Goal: Task Accomplishment & Management: Complete application form

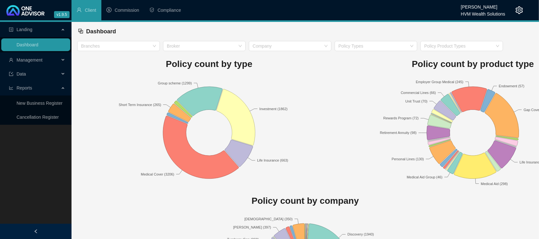
click at [37, 59] on span "Management" at bounding box center [30, 60] width 26 height 5
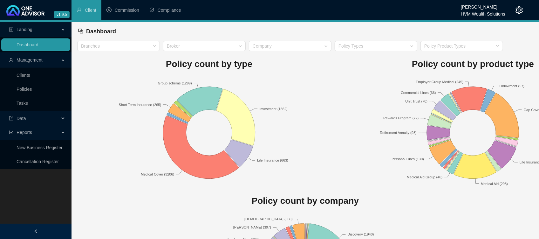
click at [17, 74] on link "Clients" at bounding box center [24, 75] width 14 height 5
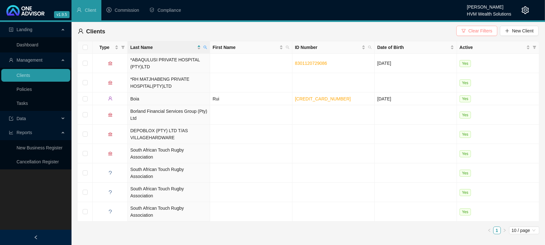
click at [481, 31] on span "Clear Filters" at bounding box center [480, 30] width 24 height 7
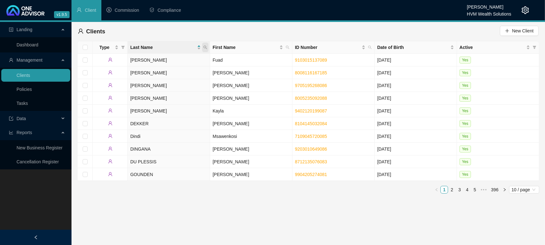
click at [207, 47] on icon "search" at bounding box center [205, 47] width 4 height 4
click at [166, 62] on input "text" at bounding box center [176, 61] width 60 height 10
type input "valbron"
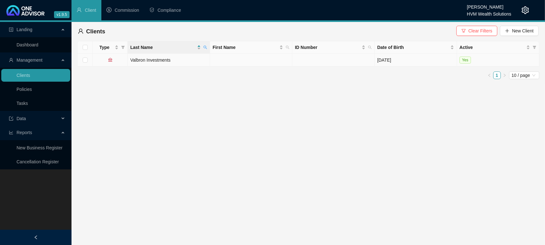
click at [153, 60] on td "Valbron Investments" at bounding box center [169, 60] width 82 height 13
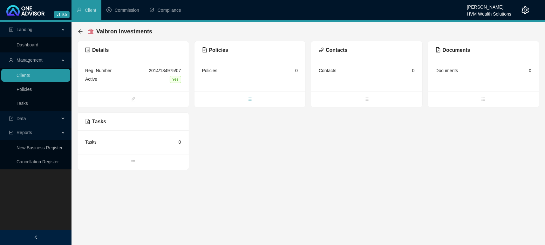
click at [251, 101] on span "bars" at bounding box center [249, 99] width 111 height 7
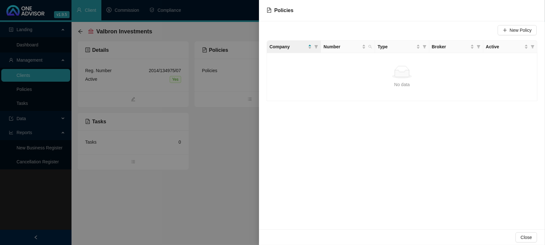
click at [521, 231] on div "Close" at bounding box center [402, 237] width 286 height 16
click at [518, 239] on div "Close" at bounding box center [402, 237] width 286 height 16
click at [517, 235] on button "Close" at bounding box center [526, 237] width 22 height 10
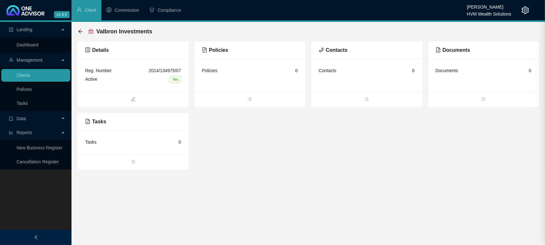
click at [327, 173] on main "Landing Dashboard Management Clients Policies Tasks Data Reports New Business R…" at bounding box center [272, 133] width 545 height 223
click at [246, 99] on span "bars" at bounding box center [249, 99] width 111 height 7
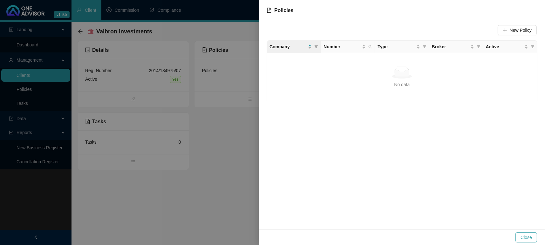
click at [530, 233] on button "Close" at bounding box center [526, 237] width 22 height 10
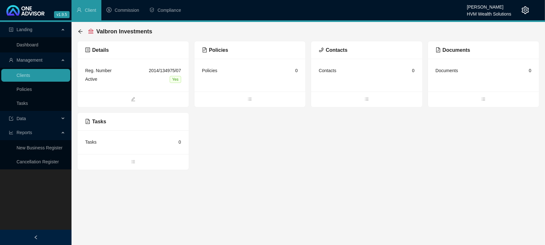
click at [246, 96] on span at bounding box center [249, 100] width 111 height 8
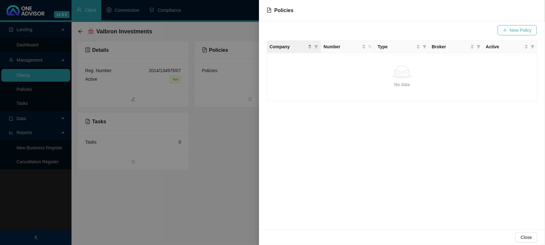
click at [519, 28] on span "New Policy" at bounding box center [521, 30] width 22 height 7
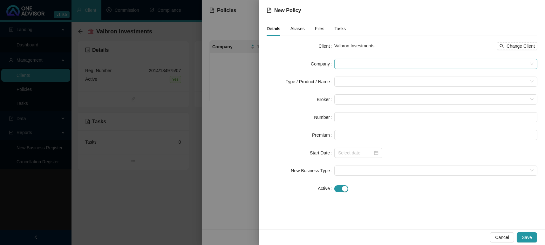
click at [362, 65] on span at bounding box center [435, 64] width 195 height 10
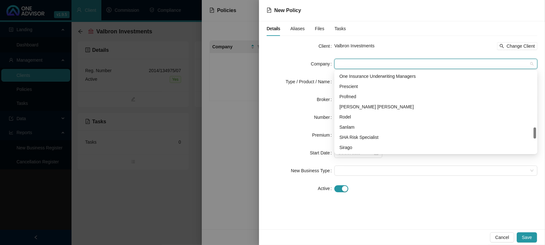
scroll to position [399, 0]
drag, startPoint x: 535, startPoint y: 78, endPoint x: 533, endPoint y: 134, distance: 56.3
click at [533, 134] on div "One Insurance Underwriting Managers Prescient Profmed [PERSON_NAME] [PERSON_NAM…" at bounding box center [436, 112] width 201 height 81
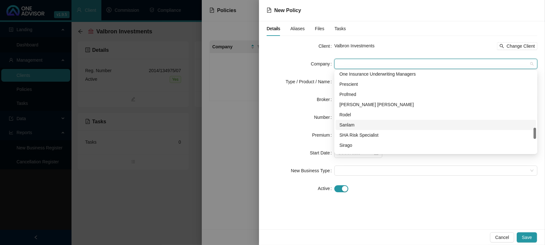
click at [389, 126] on div "Sanlam" at bounding box center [435, 124] width 193 height 7
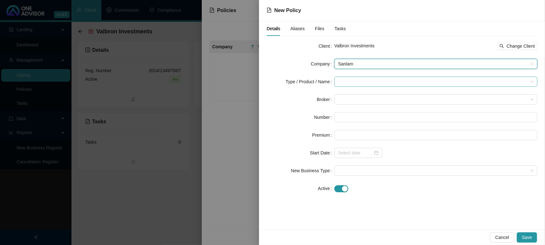
click at [360, 82] on input "search" at bounding box center [433, 82] width 190 height 10
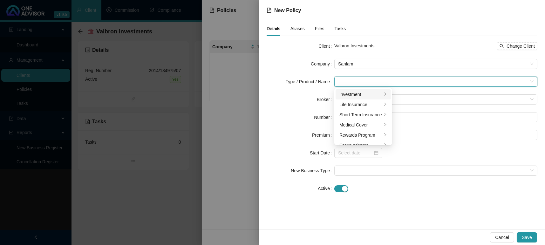
click at [362, 94] on div "Investment" at bounding box center [360, 94] width 43 height 7
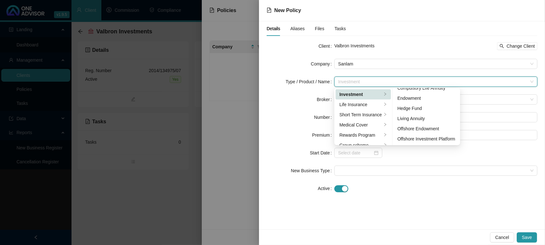
scroll to position [0, 0]
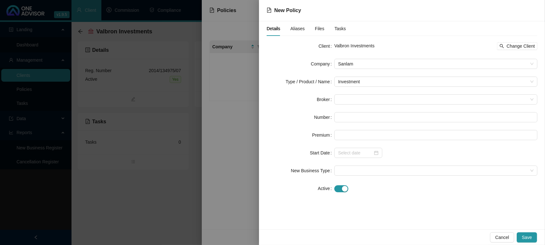
click at [377, 76] on form "Client Valbron Investments Change Client Company Sanlam Type / Product / Name I…" at bounding box center [402, 117] width 271 height 153
click at [371, 78] on span "Investment" at bounding box center [435, 82] width 195 height 10
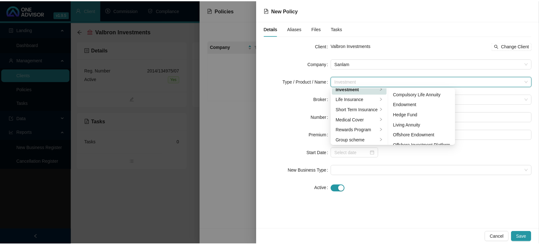
scroll to position [10, 0]
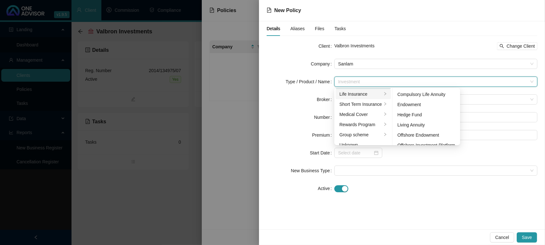
click at [364, 92] on div "Life Insurance" at bounding box center [360, 94] width 43 height 7
click at [415, 122] on div "Life Insurance" at bounding box center [417, 124] width 38 height 7
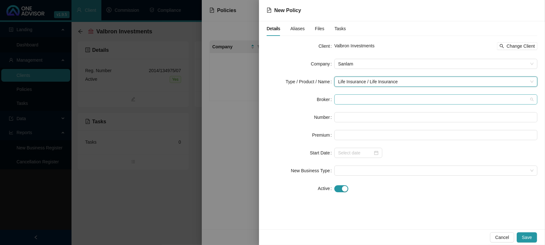
click at [353, 98] on span at bounding box center [435, 100] width 195 height 10
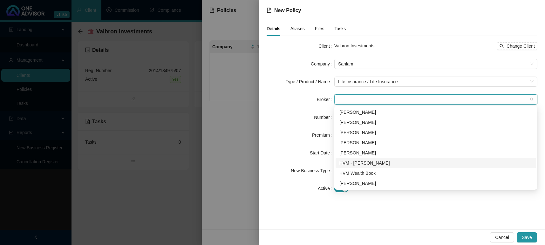
click at [360, 163] on div "HVM - [PERSON_NAME]" at bounding box center [435, 163] width 193 height 7
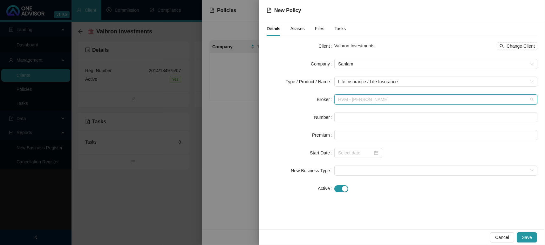
click at [368, 98] on span "HVM - [PERSON_NAME]" at bounding box center [435, 100] width 195 height 10
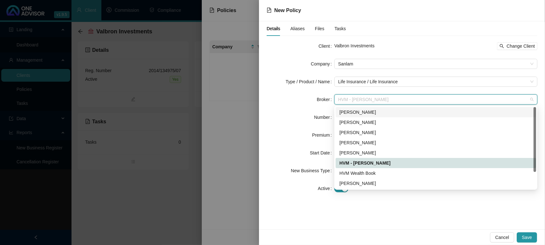
click at [365, 114] on div "[PERSON_NAME]" at bounding box center [435, 112] width 193 height 7
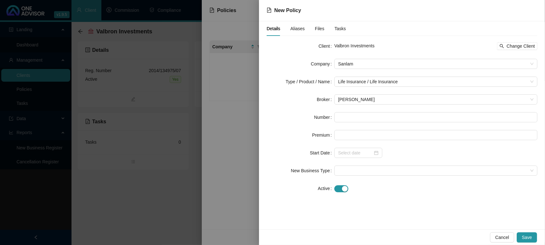
click at [292, 116] on div "Number" at bounding box center [301, 117] width 68 height 10
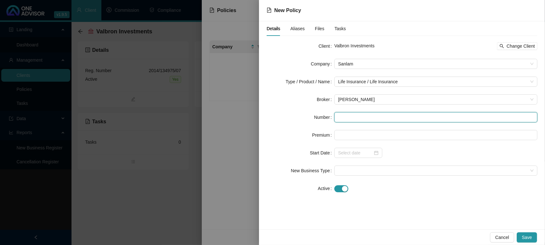
click at [353, 115] on input "text" at bounding box center [435, 117] width 203 height 10
type input "046981126X9"
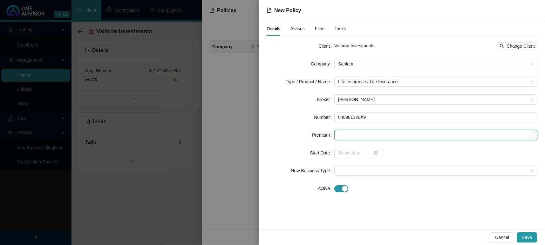
drag, startPoint x: 358, startPoint y: 137, endPoint x: 354, endPoint y: 134, distance: 4.9
click at [358, 137] on input at bounding box center [436, 135] width 202 height 10
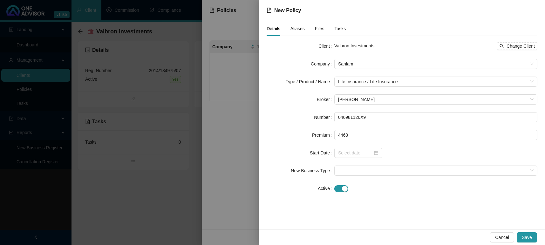
type input "4463.00"
click at [408, 152] on div at bounding box center [435, 153] width 203 height 10
click at [377, 152] on div at bounding box center [358, 152] width 40 height 7
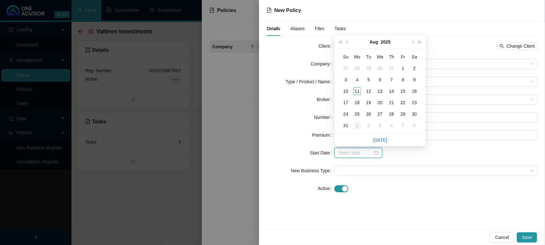
type input "[DATE]"
click at [453, 174] on span at bounding box center [435, 171] width 195 height 10
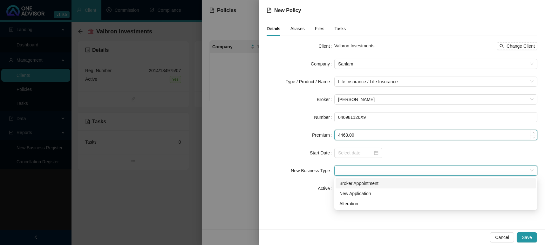
click at [350, 133] on input "4463.00" at bounding box center [436, 135] width 202 height 10
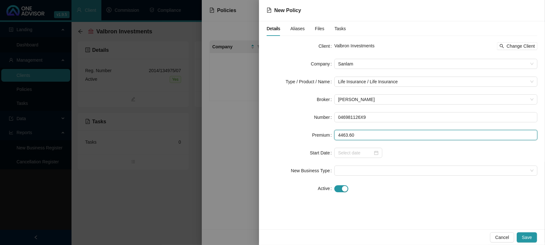
type input "4463.60"
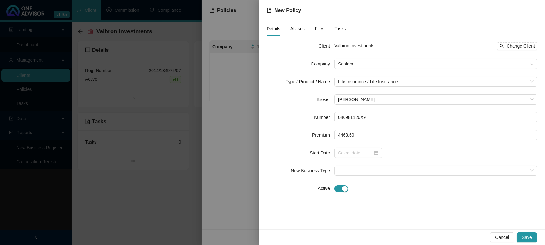
click at [405, 160] on form "Client Valbron Investments Change Client Company Sanlam Type / Product / Name L…" at bounding box center [402, 117] width 271 height 153
click at [378, 153] on div at bounding box center [358, 153] width 48 height 10
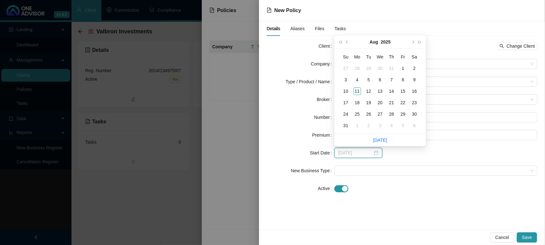
type input "[DATE]"
click at [402, 69] on div "1" at bounding box center [403, 69] width 8 height 8
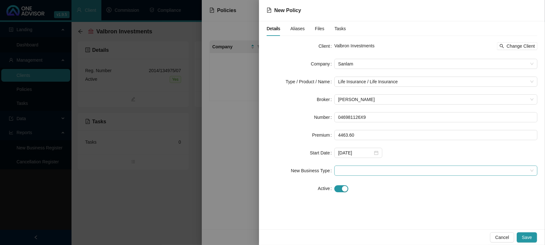
click at [371, 166] on span at bounding box center [435, 171] width 195 height 10
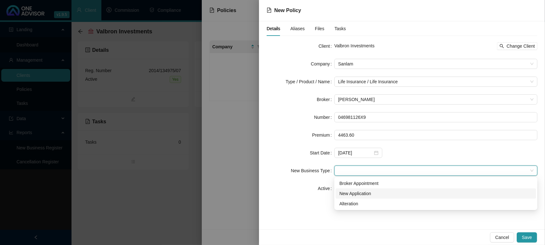
click at [364, 190] on div "New Application" at bounding box center [435, 193] width 193 height 7
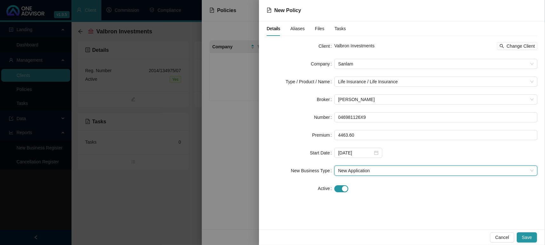
click at [379, 209] on div "Details Aliases Files Tasks Client Valbron Investments Change Client Company Sa…" at bounding box center [402, 125] width 286 height 208
click at [521, 235] on button "Save" at bounding box center [527, 237] width 20 height 10
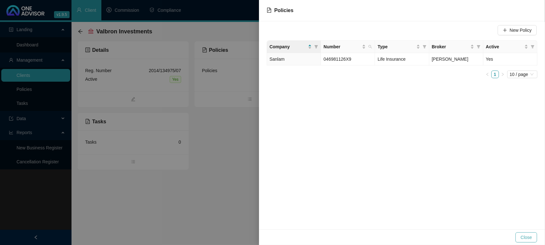
click at [531, 236] on span "Close" at bounding box center [526, 237] width 11 height 7
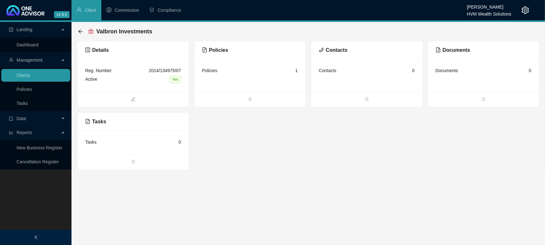
click at [219, 195] on main "Landing Dashboard Management Clients Policies Tasks Data Reports New Business R…" at bounding box center [272, 133] width 545 height 223
click at [218, 195] on main "Landing Dashboard Management Clients Policies Tasks Data Reports New Business R…" at bounding box center [272, 133] width 545 height 223
click at [17, 42] on link "Dashboard" at bounding box center [28, 44] width 22 height 5
